Goal: Transaction & Acquisition: Subscribe to service/newsletter

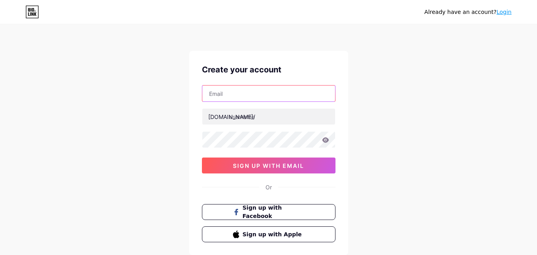
click at [253, 100] on input "text" at bounding box center [268, 93] width 133 height 16
type input "[EMAIL_ADDRESS][DOMAIN_NAME]"
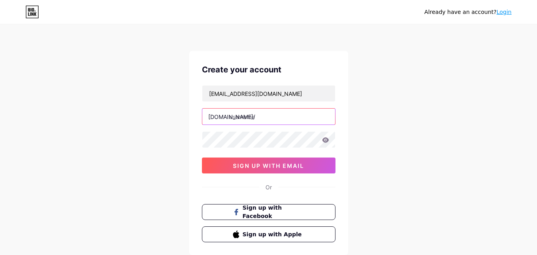
click at [251, 121] on input "text" at bounding box center [268, 116] width 133 height 16
type input "priyasharma21"
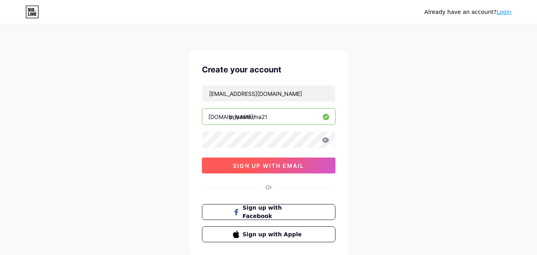
click at [292, 167] on span "sign up with email" at bounding box center [268, 165] width 71 height 7
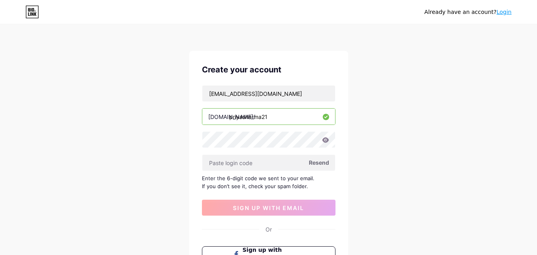
click at [315, 165] on span "Resend" at bounding box center [319, 162] width 20 height 8
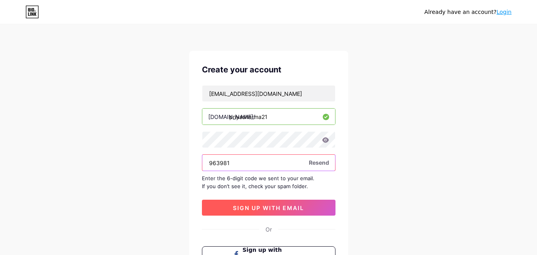
type input "963981"
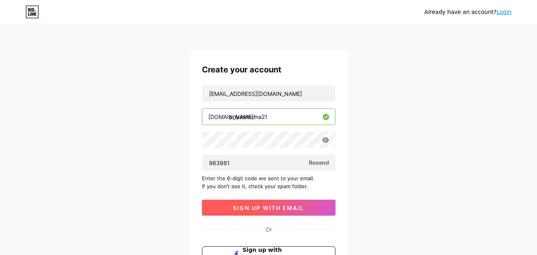
click at [253, 205] on span "sign up with email" at bounding box center [268, 207] width 71 height 7
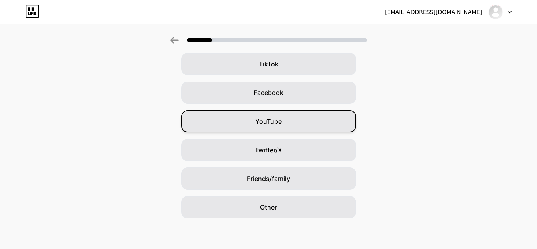
scroll to position [94, 0]
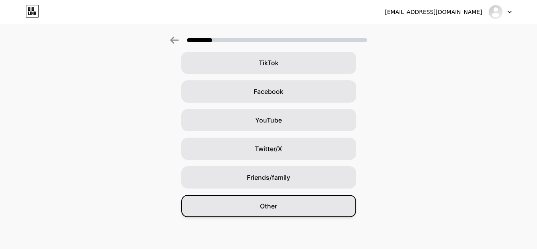
click at [305, 204] on div "Other" at bounding box center [268, 206] width 175 height 22
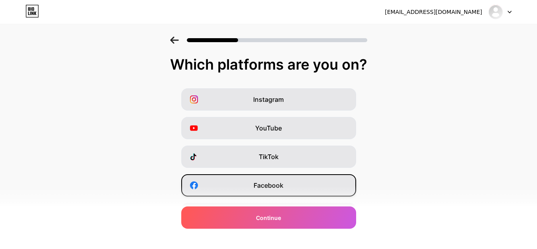
scroll to position [133, 0]
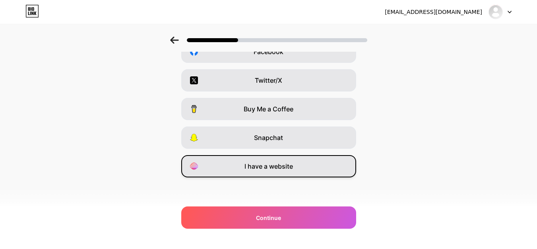
click at [315, 164] on div "I have a website" at bounding box center [268, 166] width 175 height 22
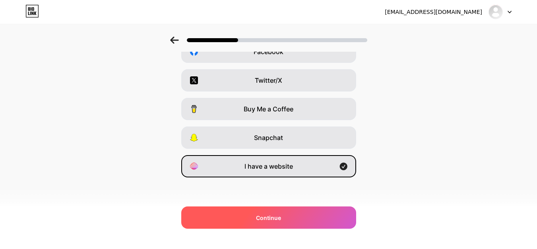
click at [299, 214] on div "Continue" at bounding box center [268, 217] width 175 height 22
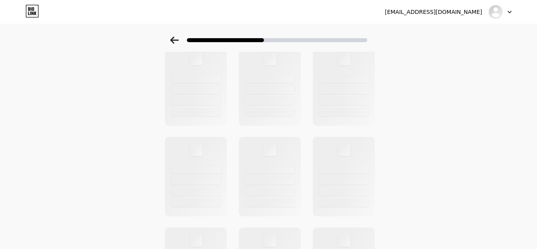
scroll to position [0, 0]
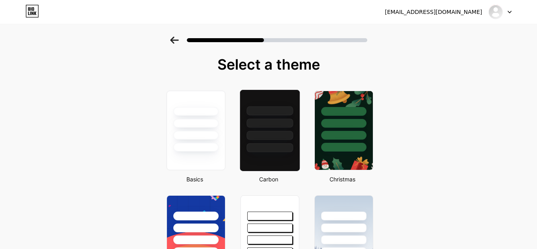
click at [265, 125] on div at bounding box center [269, 122] width 46 height 9
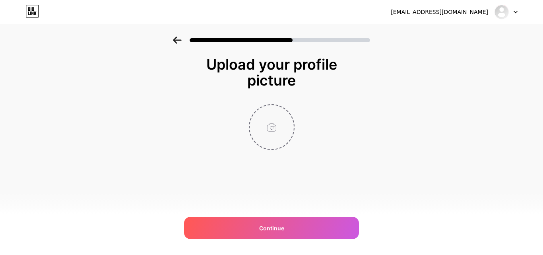
click at [287, 128] on input "file" at bounding box center [271, 127] width 44 height 44
type input "C:\fakepath\homes.jpg"
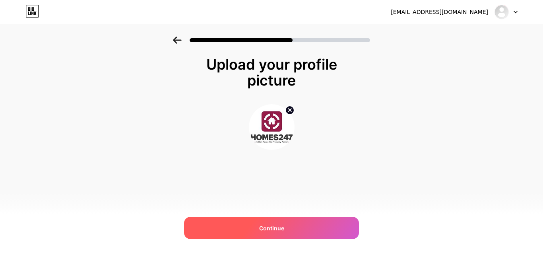
click at [267, 224] on span "Continue" at bounding box center [271, 228] width 25 height 8
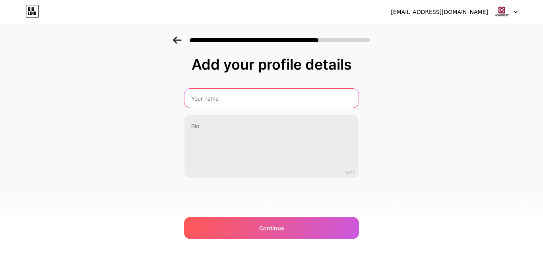
click at [218, 92] on input "text" at bounding box center [271, 98] width 174 height 19
type input "Priya sharma"
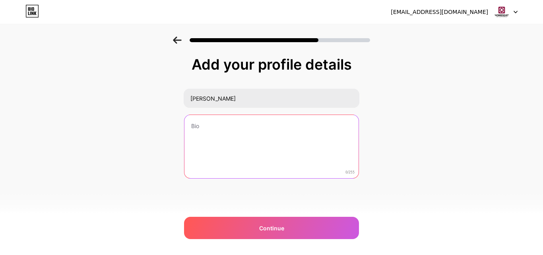
click at [225, 128] on textarea at bounding box center [271, 147] width 174 height 64
paste textarea "The 2 BHK apartments located in Shyam Nagar Kanpur offer families the opportuni…"
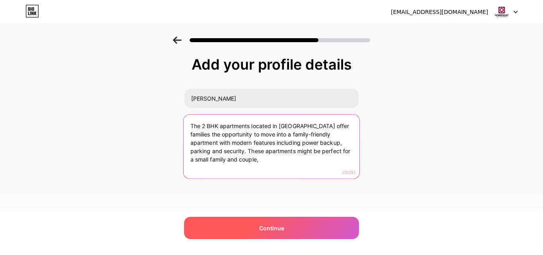
type textarea "The 2 BHK apartments located in Shyam Nagar Kanpur offer families the opportuni…"
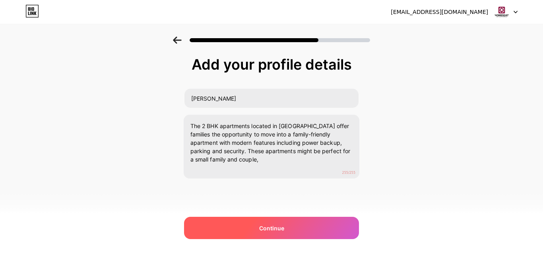
click at [269, 228] on span "Continue" at bounding box center [271, 228] width 25 height 8
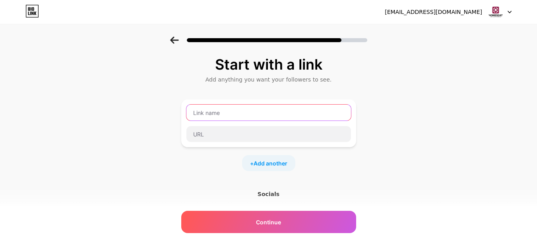
click at [208, 112] on input "text" at bounding box center [268, 112] width 164 height 16
type input "website"
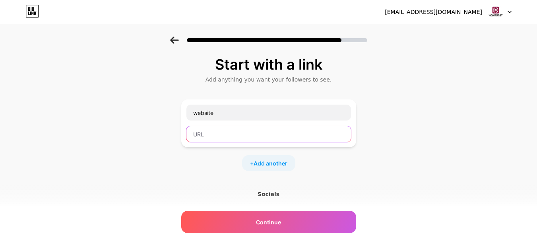
click at [218, 136] on input "text" at bounding box center [268, 134] width 164 height 16
paste input "https://www.homes247.in/btlc/2-bhk-flats-apartments-in-shyam-nagar-kanpur-4250"
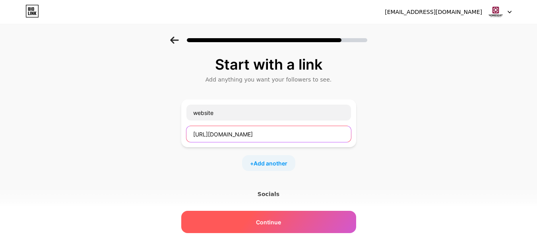
type input "https://www.homes247.in/btlc/2-bhk-flats-apartments-in-shyam-nagar-kanpur-4250"
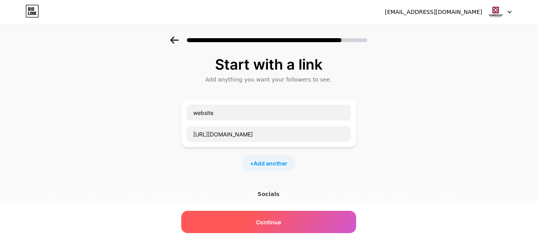
scroll to position [0, 0]
click at [278, 226] on span "Continue" at bounding box center [268, 222] width 25 height 8
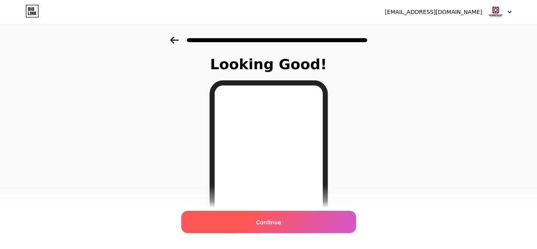
click at [290, 220] on div "Continue" at bounding box center [268, 222] width 175 height 22
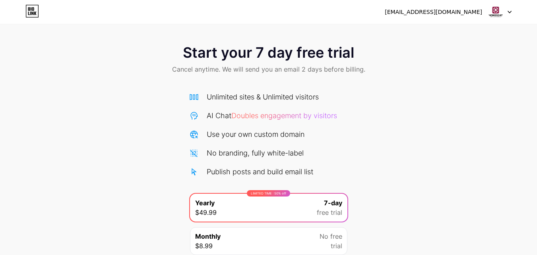
click at [472, 12] on div "[EMAIL_ADDRESS][DOMAIN_NAME]" at bounding box center [433, 12] width 97 height 8
click at [498, 12] on img at bounding box center [495, 11] width 15 height 15
click at [36, 14] on icon at bounding box center [35, 14] width 2 height 4
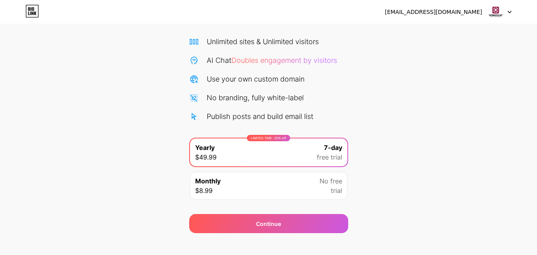
scroll to position [65, 0]
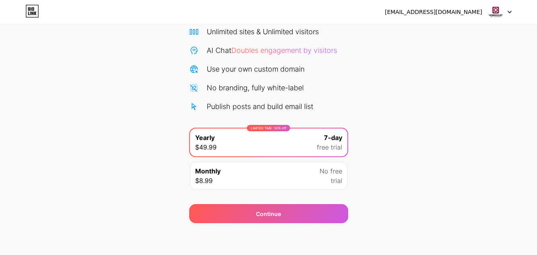
click at [313, 176] on div "Monthly $8.99 No free trial" at bounding box center [268, 176] width 157 height 28
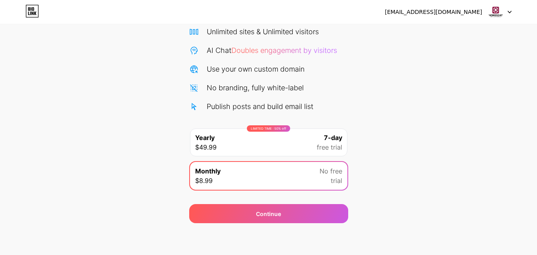
click at [298, 154] on div "LIMITED TIME : 50% off Yearly $49.99 7-day free trial" at bounding box center [268, 142] width 157 height 28
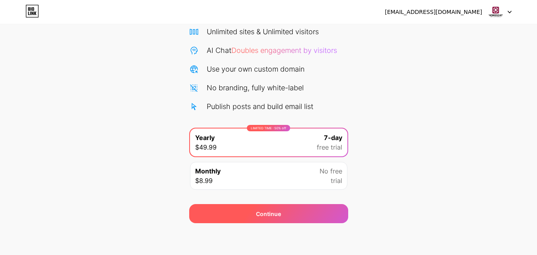
click at [308, 211] on div "Continue" at bounding box center [268, 213] width 159 height 19
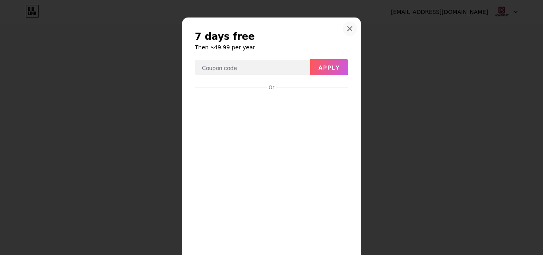
click at [346, 27] on icon at bounding box center [349, 28] width 6 height 6
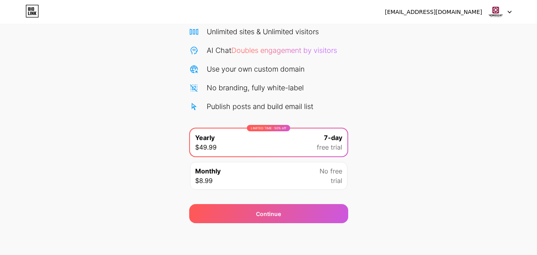
click at [463, 14] on div "[EMAIL_ADDRESS][DOMAIN_NAME]" at bounding box center [448, 12] width 127 height 14
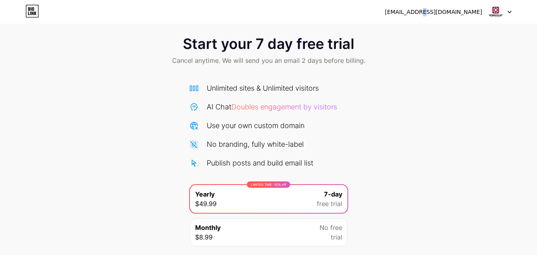
scroll to position [0, 0]
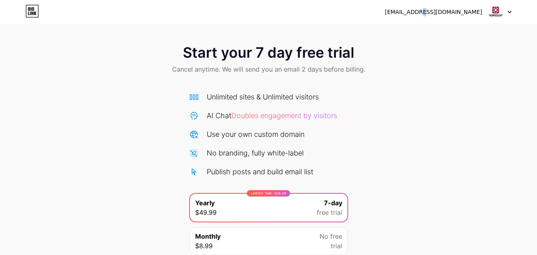
click at [26, 13] on icon at bounding box center [32, 11] width 12 height 12
click at [471, 15] on div "[EMAIL_ADDRESS][DOMAIN_NAME]" at bounding box center [433, 12] width 97 height 8
click at [506, 13] on div at bounding box center [499, 12] width 23 height 14
click at [498, 11] on img at bounding box center [495, 11] width 15 height 15
click at [32, 10] on icon at bounding box center [33, 9] width 2 height 4
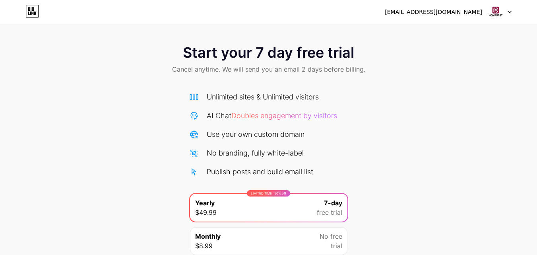
click at [32, 10] on icon at bounding box center [33, 9] width 2 height 4
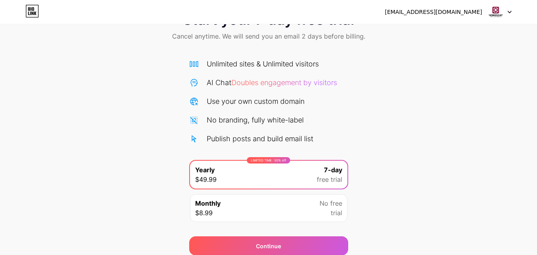
scroll to position [65, 0]
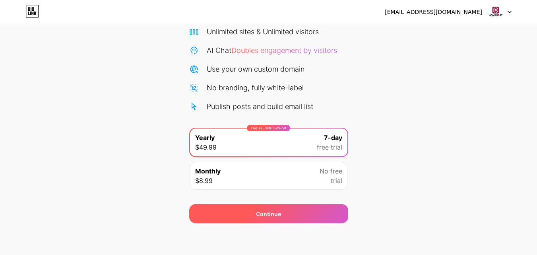
click at [313, 205] on div "Continue" at bounding box center [268, 213] width 159 height 19
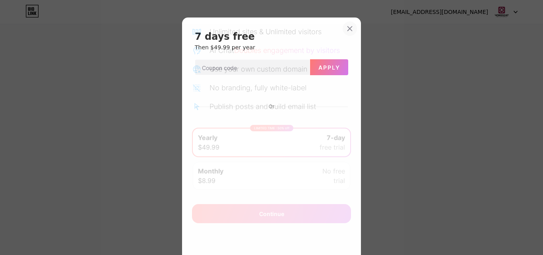
click at [349, 24] on div at bounding box center [349, 28] width 14 height 14
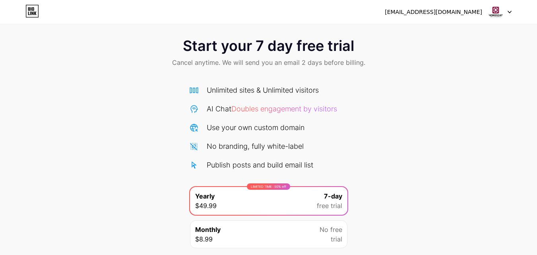
scroll to position [0, 0]
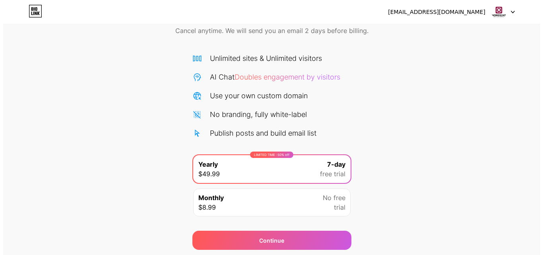
scroll to position [65, 0]
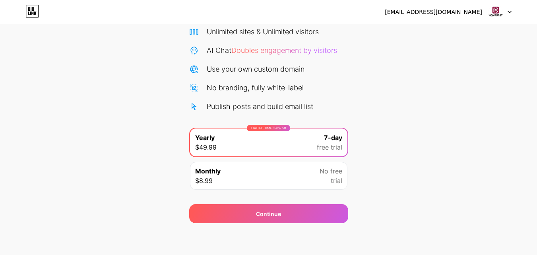
click at [279, 181] on div "Monthly $8.99 No free trial" at bounding box center [268, 176] width 157 height 28
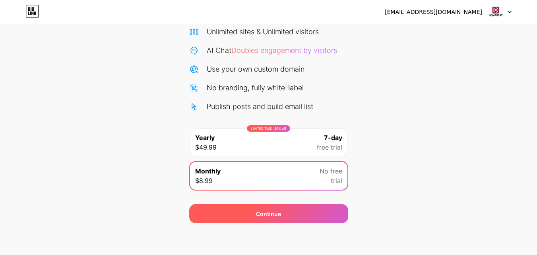
click at [284, 214] on div "Continue" at bounding box center [268, 213] width 159 height 19
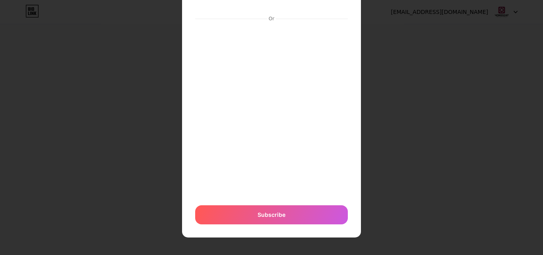
scroll to position [57, 0]
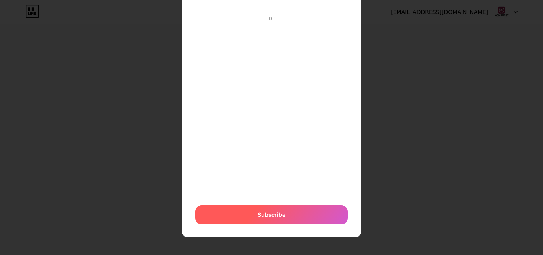
click at [294, 219] on div "Subscribe" at bounding box center [271, 214] width 153 height 19
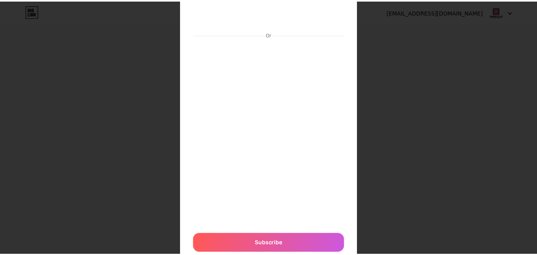
scroll to position [0, 0]
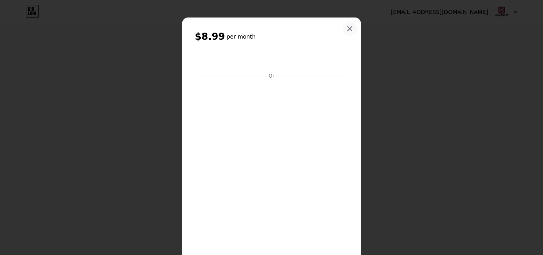
click at [346, 31] on icon at bounding box center [349, 28] width 6 height 6
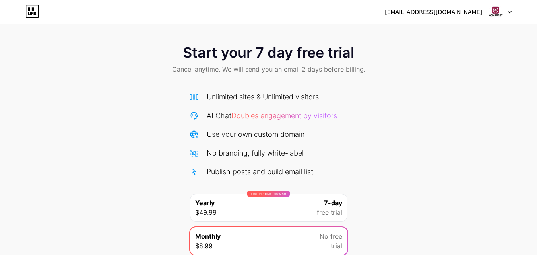
click at [257, 207] on div "LIMITED TIME : 50% off Yearly $49.99 7-day free trial" at bounding box center [268, 207] width 157 height 28
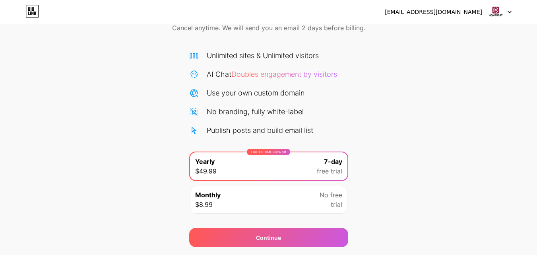
scroll to position [65, 0]
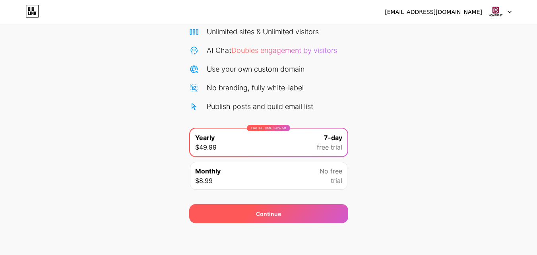
click at [311, 213] on div "Continue" at bounding box center [268, 213] width 159 height 19
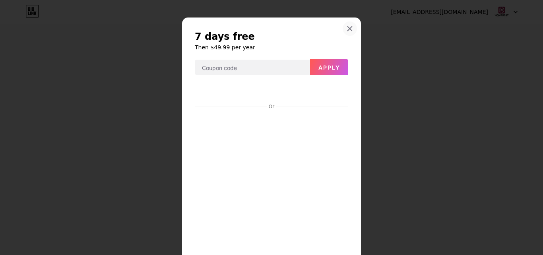
click at [346, 28] on icon at bounding box center [349, 28] width 6 height 6
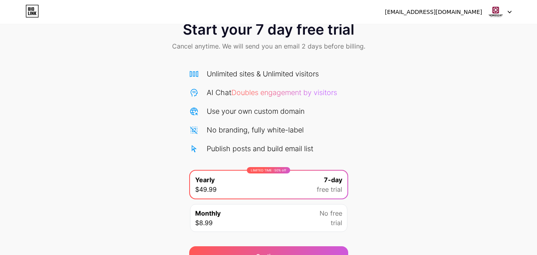
scroll to position [0, 0]
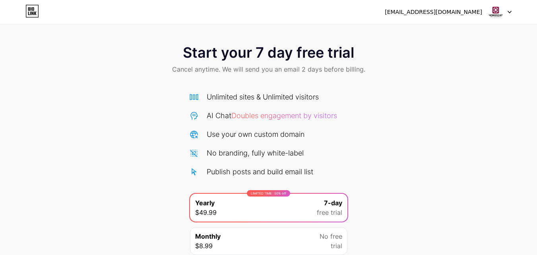
click at [457, 9] on div "[EMAIL_ADDRESS][DOMAIN_NAME]" at bounding box center [433, 12] width 97 height 8
click at [28, 10] on icon at bounding box center [32, 11] width 14 height 13
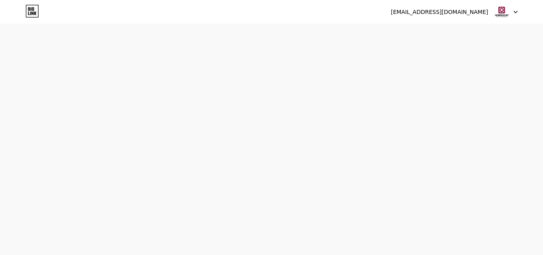
click at [17, 10] on div "[EMAIL_ADDRESS][DOMAIN_NAME] Logout" at bounding box center [271, 12] width 543 height 14
click at [35, 10] on icon at bounding box center [32, 11] width 14 height 13
click at [35, 0] on html at bounding box center [271, 0] width 543 height 0
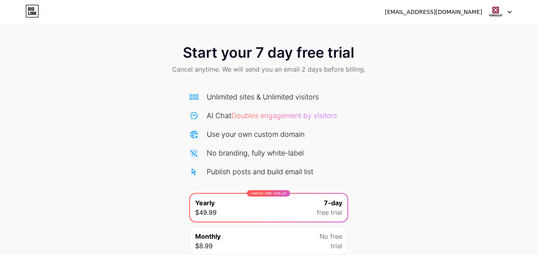
click at [503, 11] on div at bounding box center [499, 12] width 23 height 14
click at [466, 9] on div "[EMAIL_ADDRESS][DOMAIN_NAME]" at bounding box center [433, 12] width 97 height 8
click at [495, 10] on img at bounding box center [495, 11] width 15 height 15
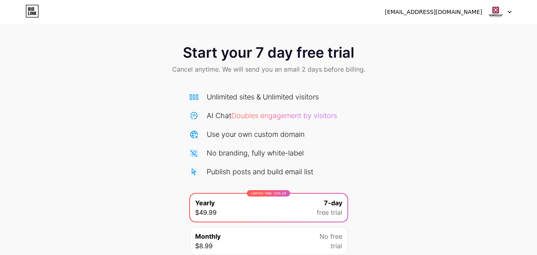
click at [510, 9] on div at bounding box center [499, 12] width 23 height 14
click at [472, 33] on li "Logout" at bounding box center [461, 32] width 99 height 21
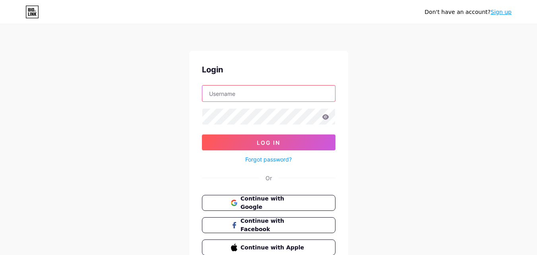
type input "[EMAIL_ADDRESS][DOMAIN_NAME]"
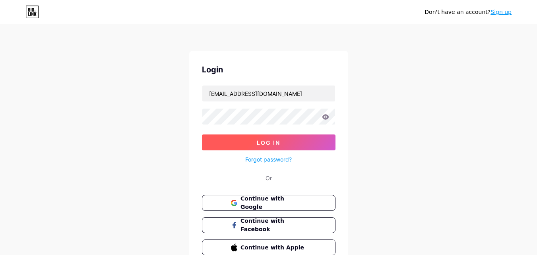
click at [308, 145] on button "Log In" at bounding box center [268, 142] width 133 height 16
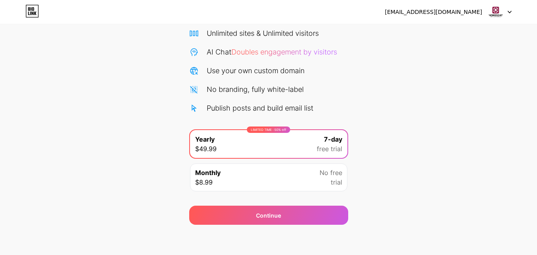
scroll to position [65, 0]
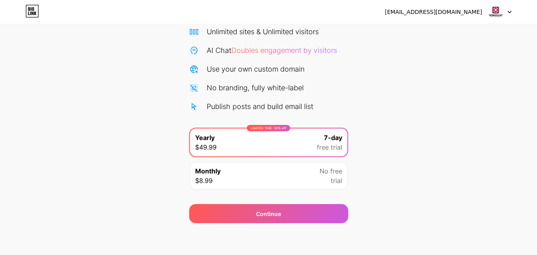
click at [277, 174] on div "Monthly $8.99 No free trial" at bounding box center [268, 176] width 157 height 28
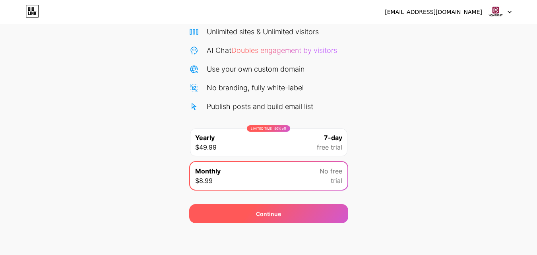
click at [282, 213] on div "Continue" at bounding box center [268, 213] width 159 height 19
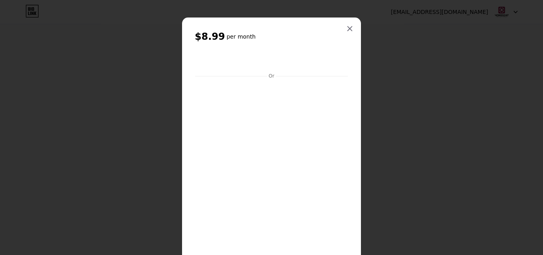
click at [299, 50] on div "$8.99 per month Or Subscribe" at bounding box center [271, 155] width 153 height 251
click at [346, 31] on icon at bounding box center [349, 28] width 6 height 6
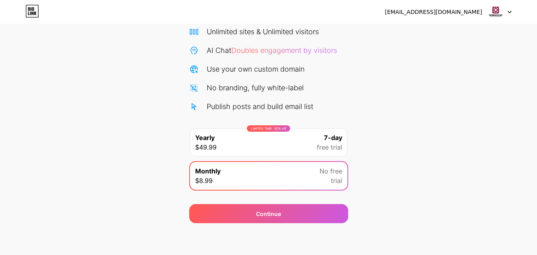
click at [30, 12] on icon at bounding box center [32, 11] width 14 height 13
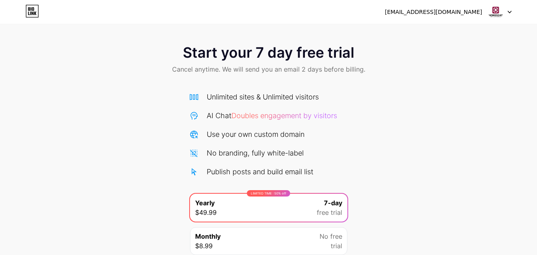
click at [497, 13] on img at bounding box center [495, 11] width 15 height 15
click at [469, 5] on div "[EMAIL_ADDRESS][DOMAIN_NAME]" at bounding box center [448, 12] width 127 height 14
click at [457, 14] on div "[EMAIL_ADDRESS][DOMAIN_NAME]" at bounding box center [433, 12] width 97 height 8
click at [29, 10] on icon at bounding box center [32, 11] width 14 height 13
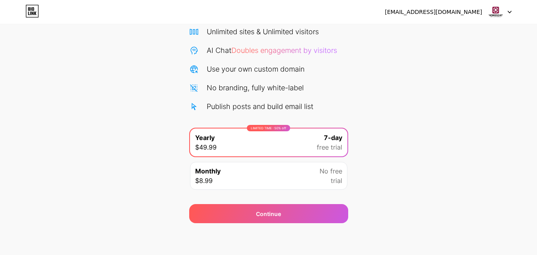
click at [331, 172] on span "No free" at bounding box center [330, 171] width 23 height 10
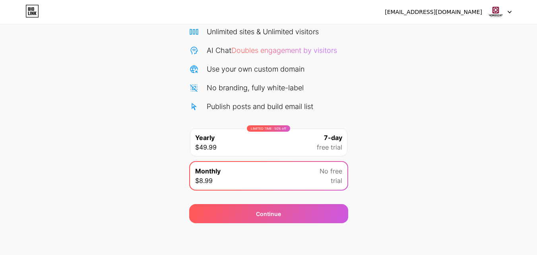
click at [331, 172] on span "No free" at bounding box center [330, 171] width 23 height 10
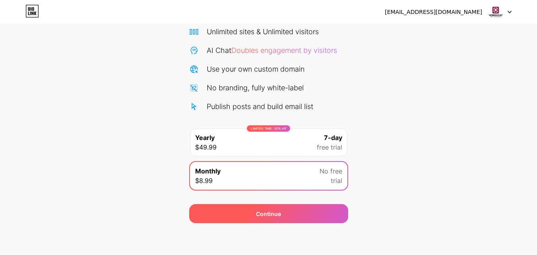
click at [249, 213] on div "Continue" at bounding box center [268, 213] width 159 height 19
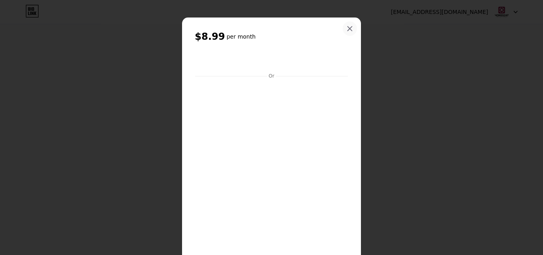
click at [348, 30] on icon at bounding box center [350, 29] width 4 height 4
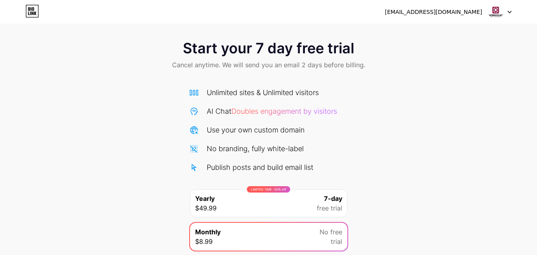
scroll to position [0, 0]
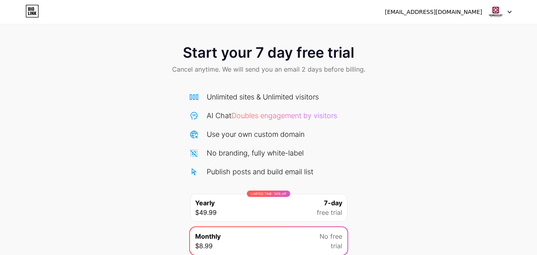
click at [508, 10] on div at bounding box center [499, 12] width 23 height 14
drag, startPoint x: 460, startPoint y: 29, endPoint x: 0, endPoint y: -35, distance: 464.8
click at [0, 0] on html "ps1821818@gmail.com Logout Link Copied Start your 7 day free trial Cancel anyti…" at bounding box center [268, 160] width 537 height 320
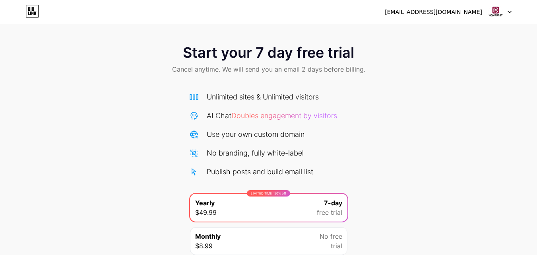
click at [450, 15] on div "[EMAIL_ADDRESS][DOMAIN_NAME]" at bounding box center [433, 12] width 97 height 8
click at [458, 14] on div "[EMAIL_ADDRESS][DOMAIN_NAME]" at bounding box center [433, 12] width 97 height 8
drag, startPoint x: 483, startPoint y: 11, endPoint x: 414, endPoint y: 7, distance: 69.2
click at [412, 7] on div "[EMAIL_ADDRESS][DOMAIN_NAME] Logout" at bounding box center [268, 12] width 537 height 14
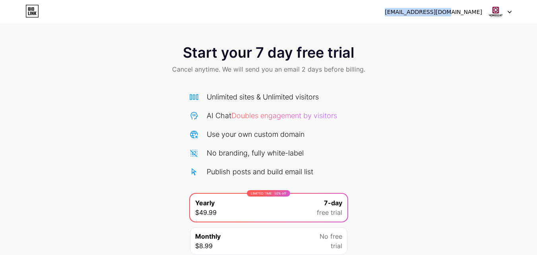
copy div "[EMAIL_ADDRESS][DOMAIN_NAME]"
